Goal: Information Seeking & Learning: Learn about a topic

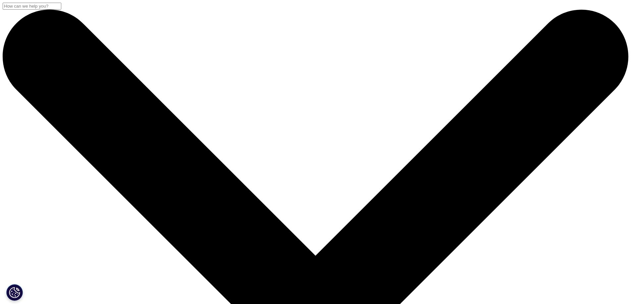
click at [61, 10] on input "Search" at bounding box center [32, 6] width 59 height 7
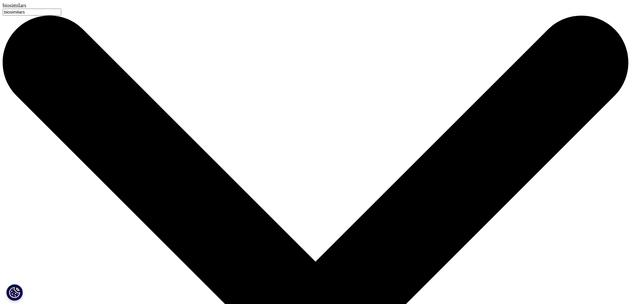
type input "biosimilars"
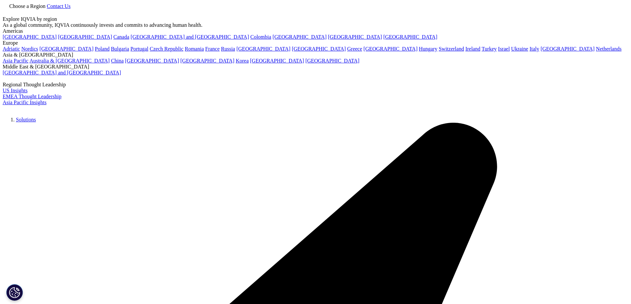
type input "biosimilars"
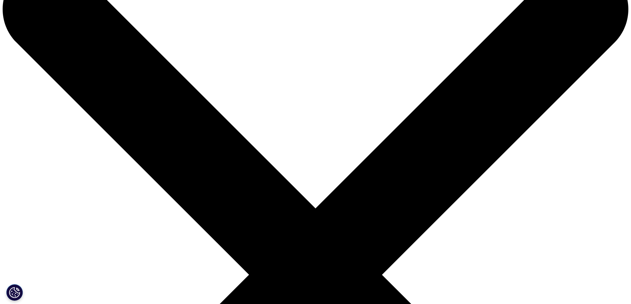
scroll to position [66, 0]
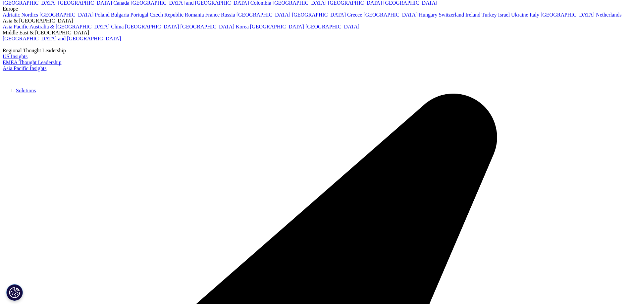
drag, startPoint x: 196, startPoint y: 229, endPoint x: 147, endPoint y: 154, distance: 89.5
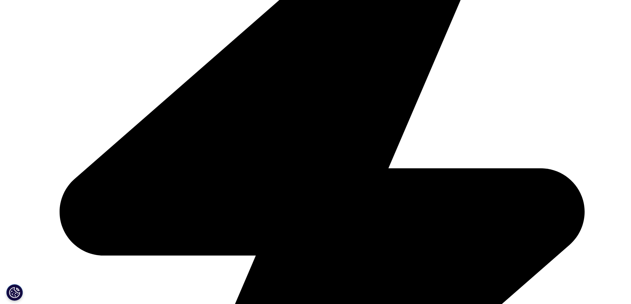
scroll to position [364, 0]
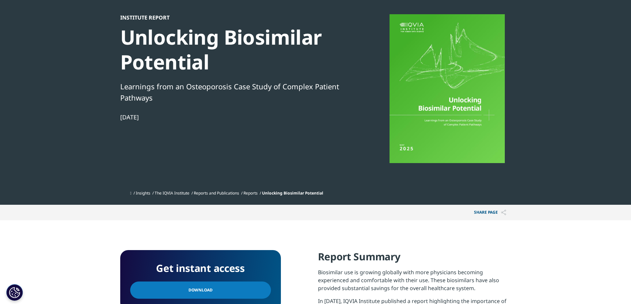
scroll to position [99, 0]
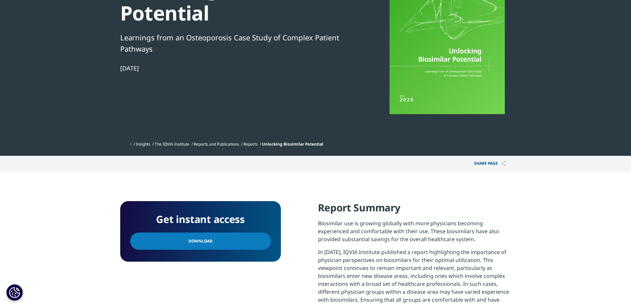
click at [203, 235] on link "Download" at bounding box center [200, 241] width 141 height 17
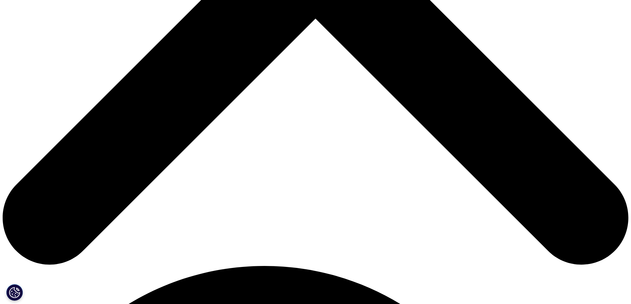
scroll to position [397, 0]
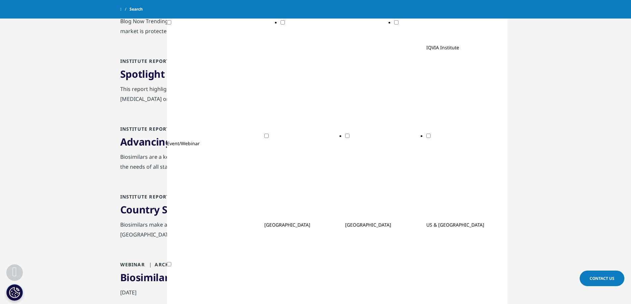
click at [240, 145] on link "Advancing Biosimilar Sustainability in [GEOGRAPHIC_DATA]" at bounding box center [260, 142] width 281 height 14
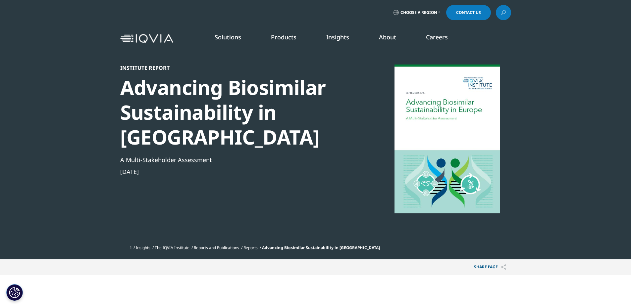
scroll to position [1624, 391]
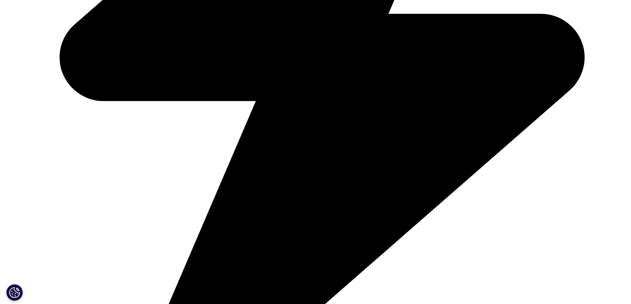
scroll to position [497, 0]
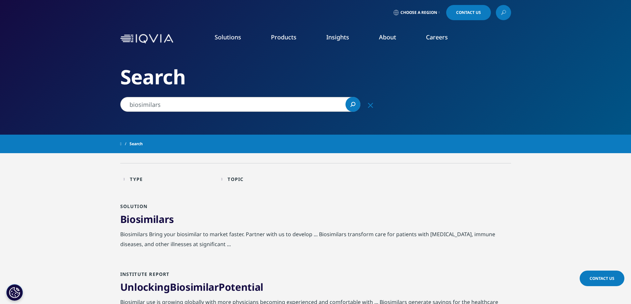
click at [130, 178] on div "Type Loading Clear Or/And Operator" at bounding box center [168, 179] width 91 height 16
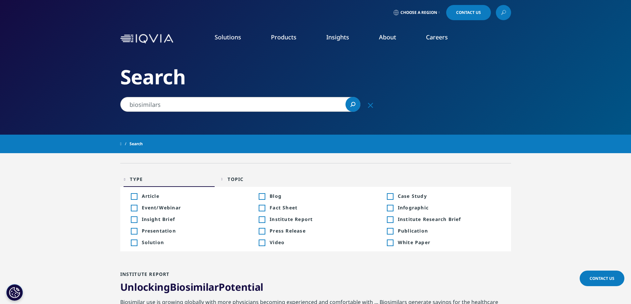
click at [136, 180] on div "Type" at bounding box center [136, 179] width 13 height 6
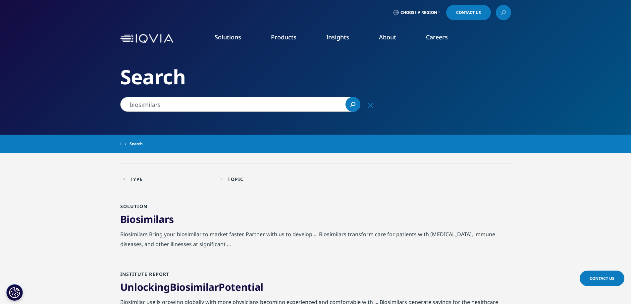
click at [171, 109] on input "biosimilars" at bounding box center [240, 104] width 240 height 15
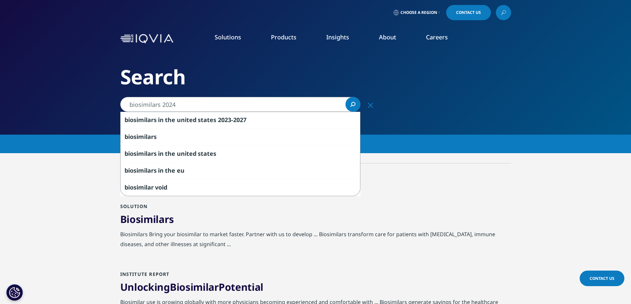
type input "biosimilars 2024"
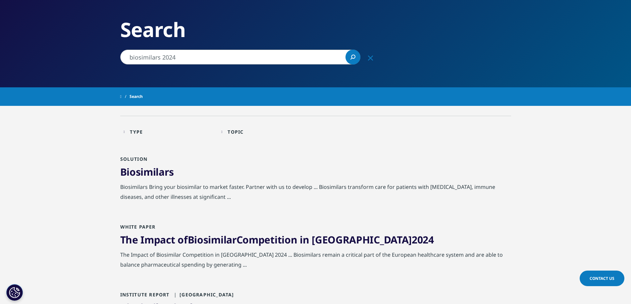
scroll to position [99, 0]
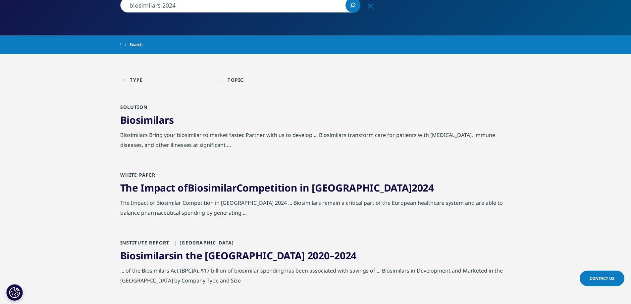
click at [157, 187] on link "The Impact of Biosimilar Competition in [GEOGRAPHIC_DATA] 2024" at bounding box center [277, 188] width 314 height 14
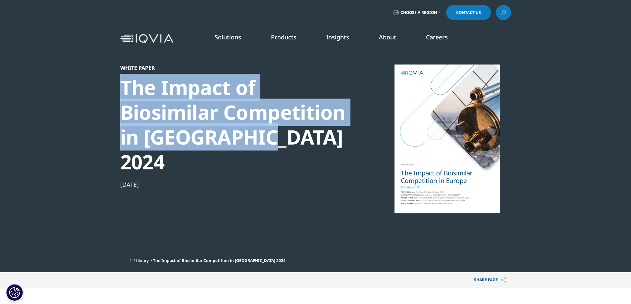
drag, startPoint x: 264, startPoint y: 139, endPoint x: 123, endPoint y: 88, distance: 149.8
click at [123, 88] on div "The Impact of Biosimilar Competition in [GEOGRAPHIC_DATA] 2024" at bounding box center [233, 124] width 227 height 99
copy div "The Impact of Biosimilar Competition in [GEOGRAPHIC_DATA] 2024"
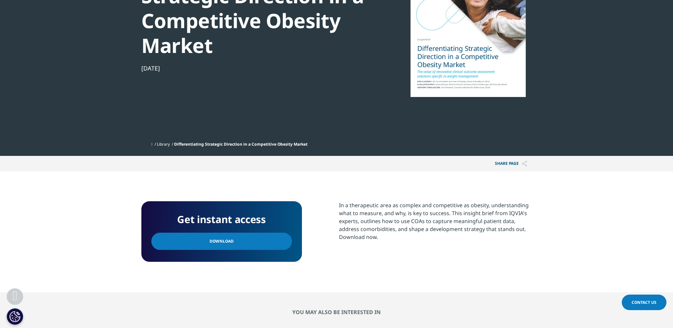
scroll to position [33, 0]
